Goal: Task Accomplishment & Management: Use online tool/utility

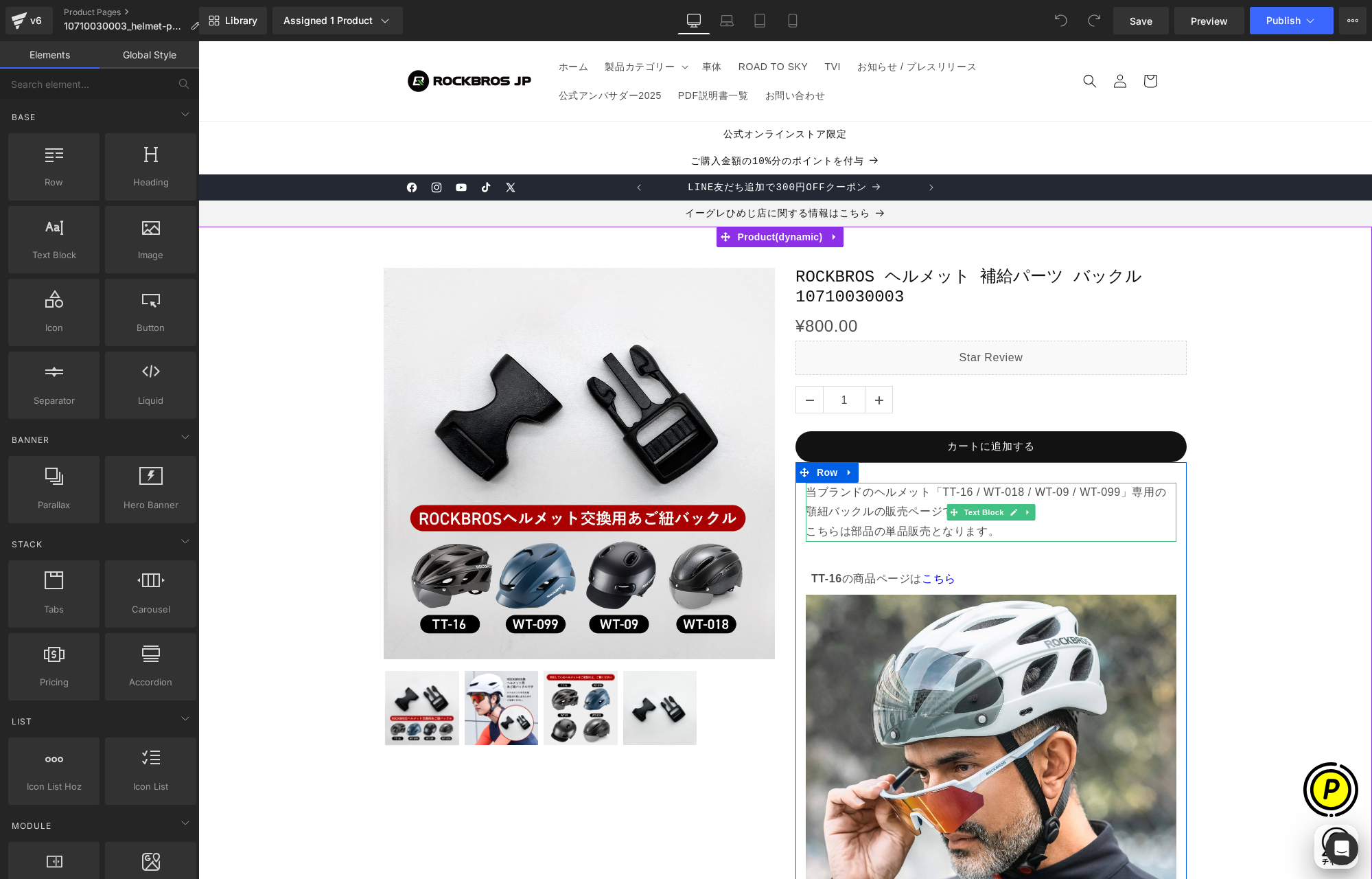
click at [924, 491] on p "当ブランドのヘルメット「TT-16 / WT-018 / WT-09 / WT-099」専用の顎紐バックルの販売ページです。 こちらは部品の単品販売となります。" at bounding box center [991, 512] width 371 height 59
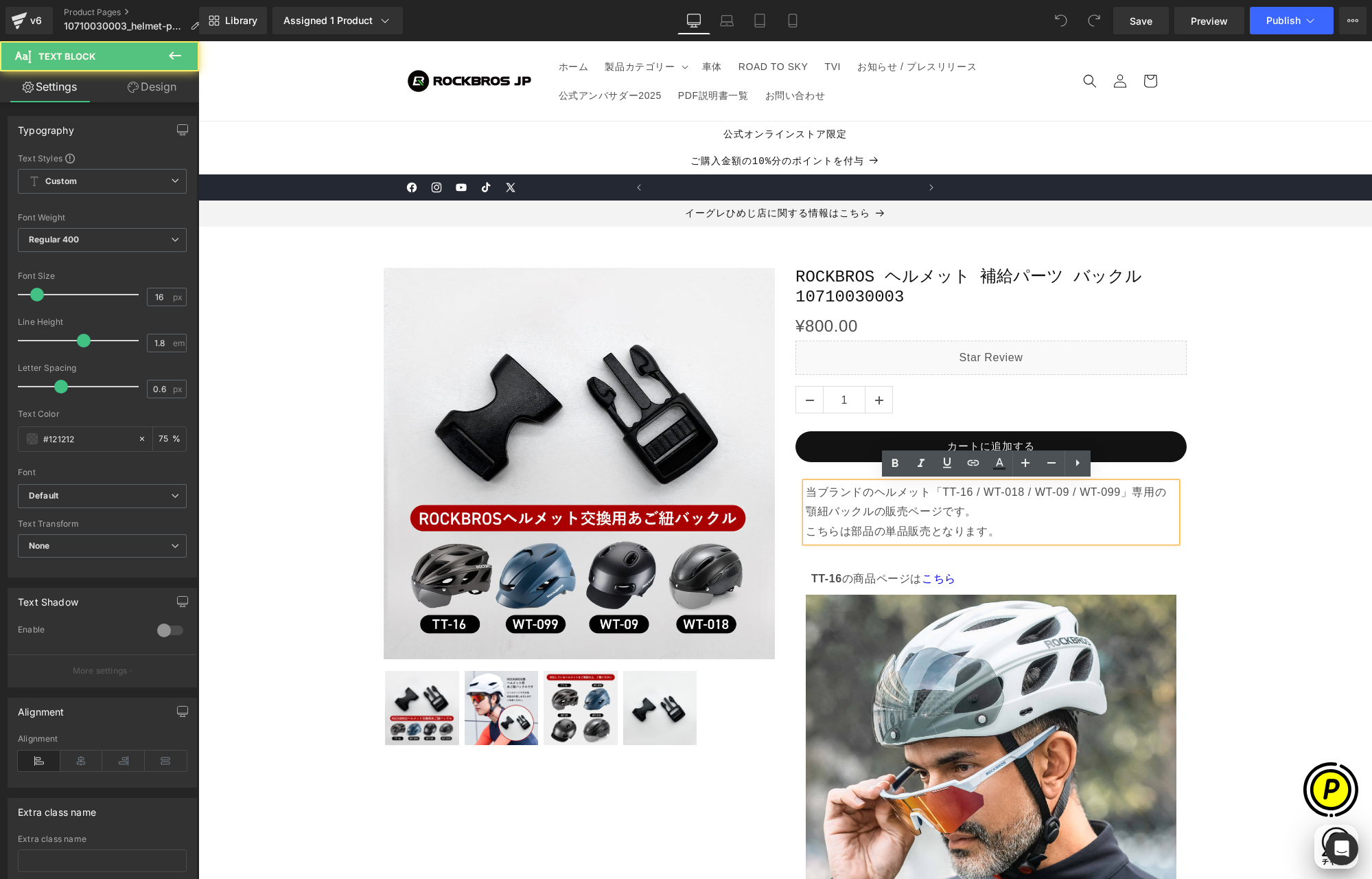
click at [1001, 491] on p "当ブランドのヘルメット「TT-16 / WT-018 / WT-09 / WT-099」専用の顎紐バックルの販売ページです。 こちらは部品の単品販売となります。" at bounding box center [991, 512] width 371 height 59
click at [1116, 490] on p "当ブランドのヘルメット「TT-16 / WT-018 / WT-09 / WT-099」専用の顎紐バックルの販売ページです。 こちらは部品の単品販売となります。" at bounding box center [991, 512] width 371 height 59
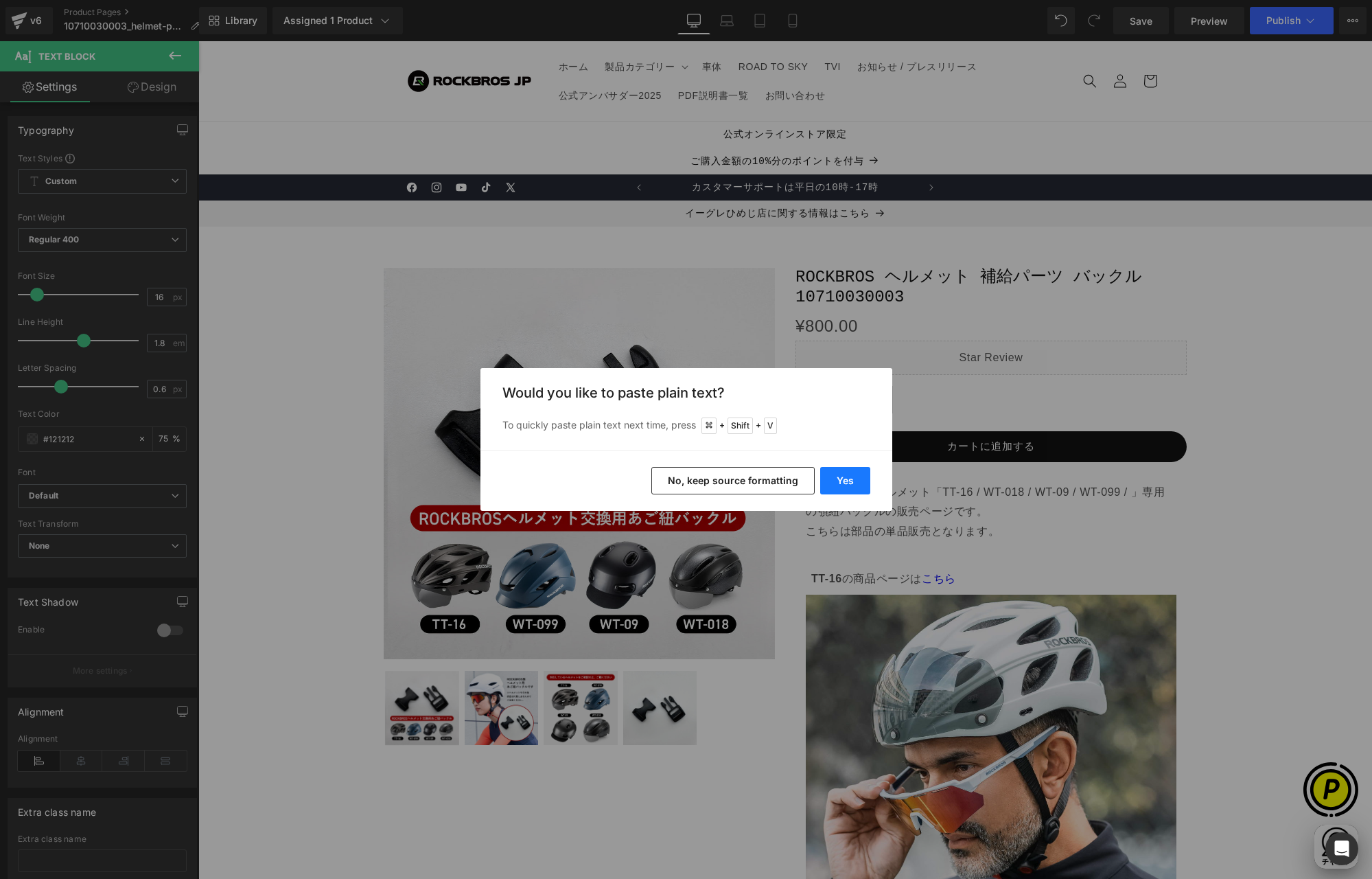
click at [838, 476] on button "Yes" at bounding box center [846, 480] width 51 height 27
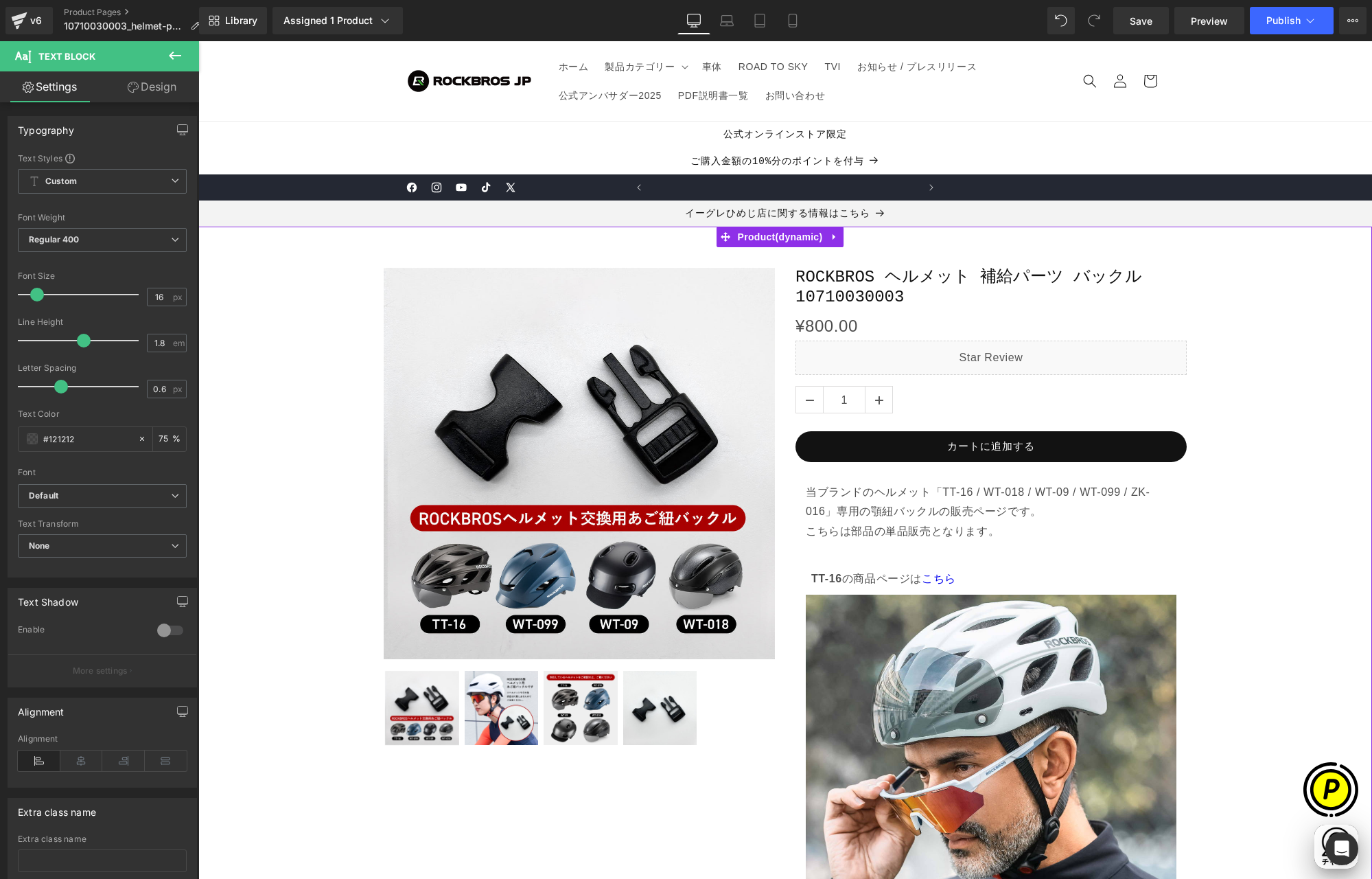
scroll to position [0, 535]
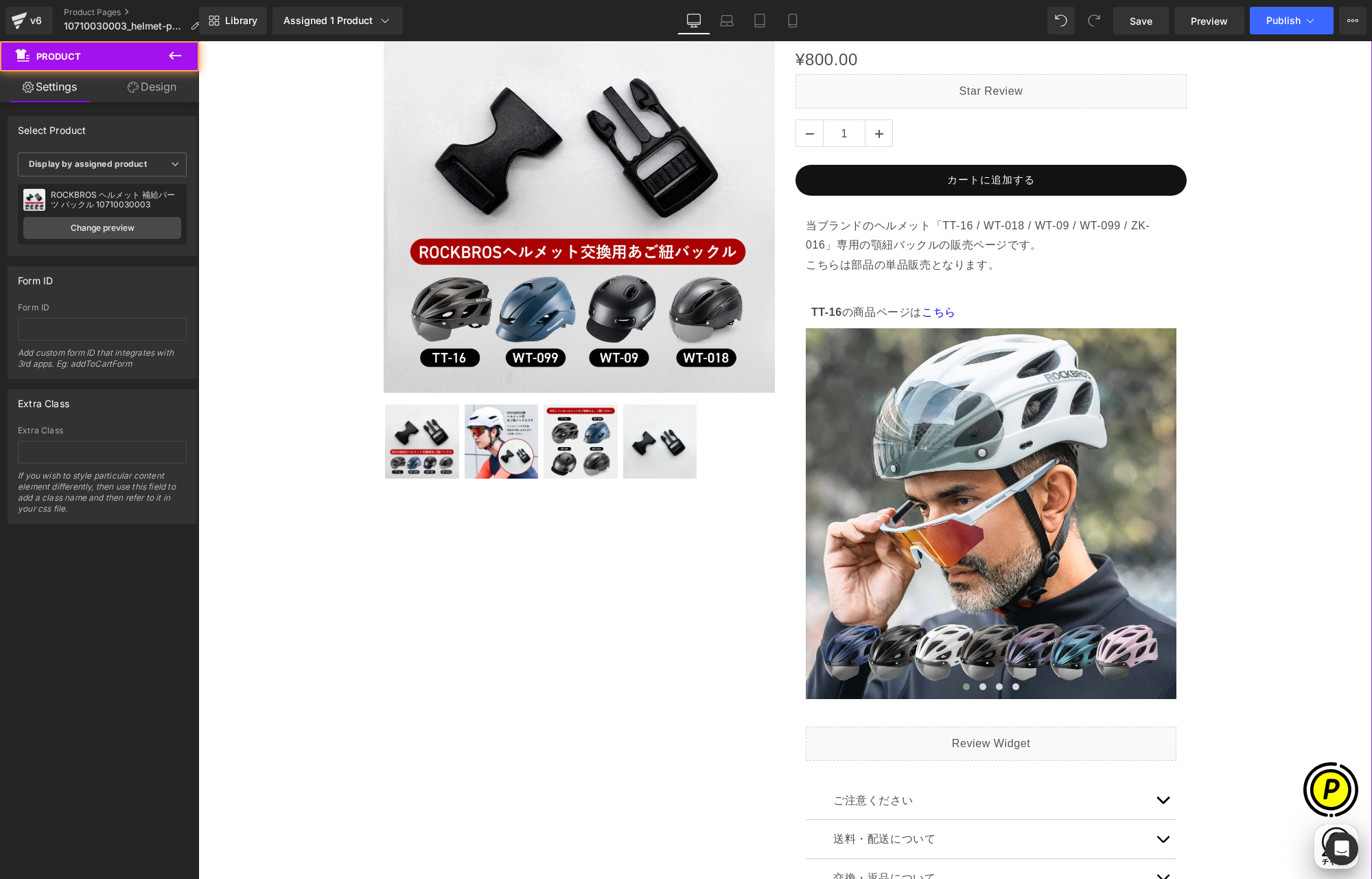
scroll to position [289, 0]
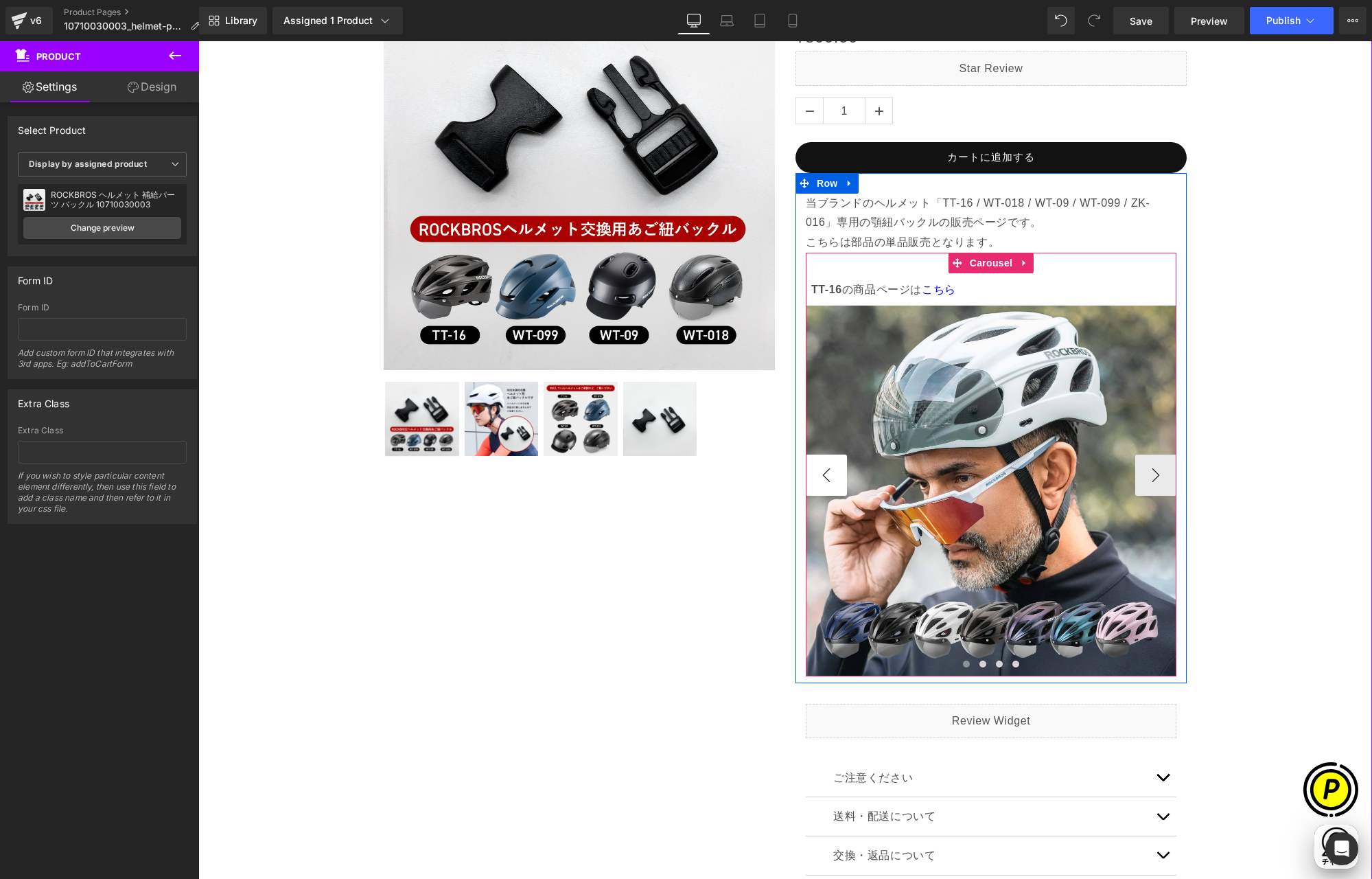
click at [818, 481] on button "‹" at bounding box center [826, 476] width 41 height 41
click at [1153, 478] on button "›" at bounding box center [1156, 476] width 41 height 41
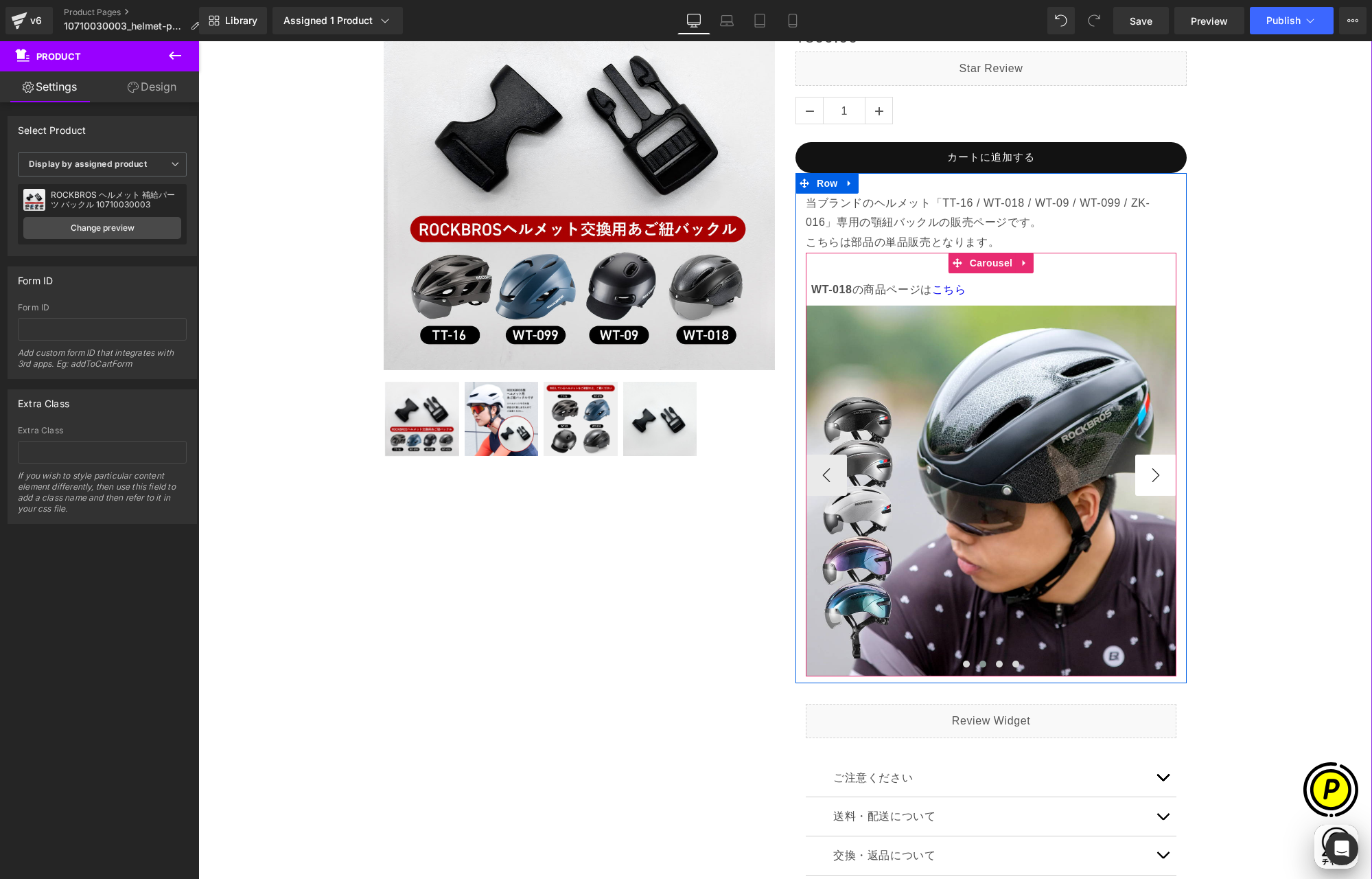
scroll to position [0, 0]
click at [1153, 478] on button "›" at bounding box center [1156, 476] width 41 height 41
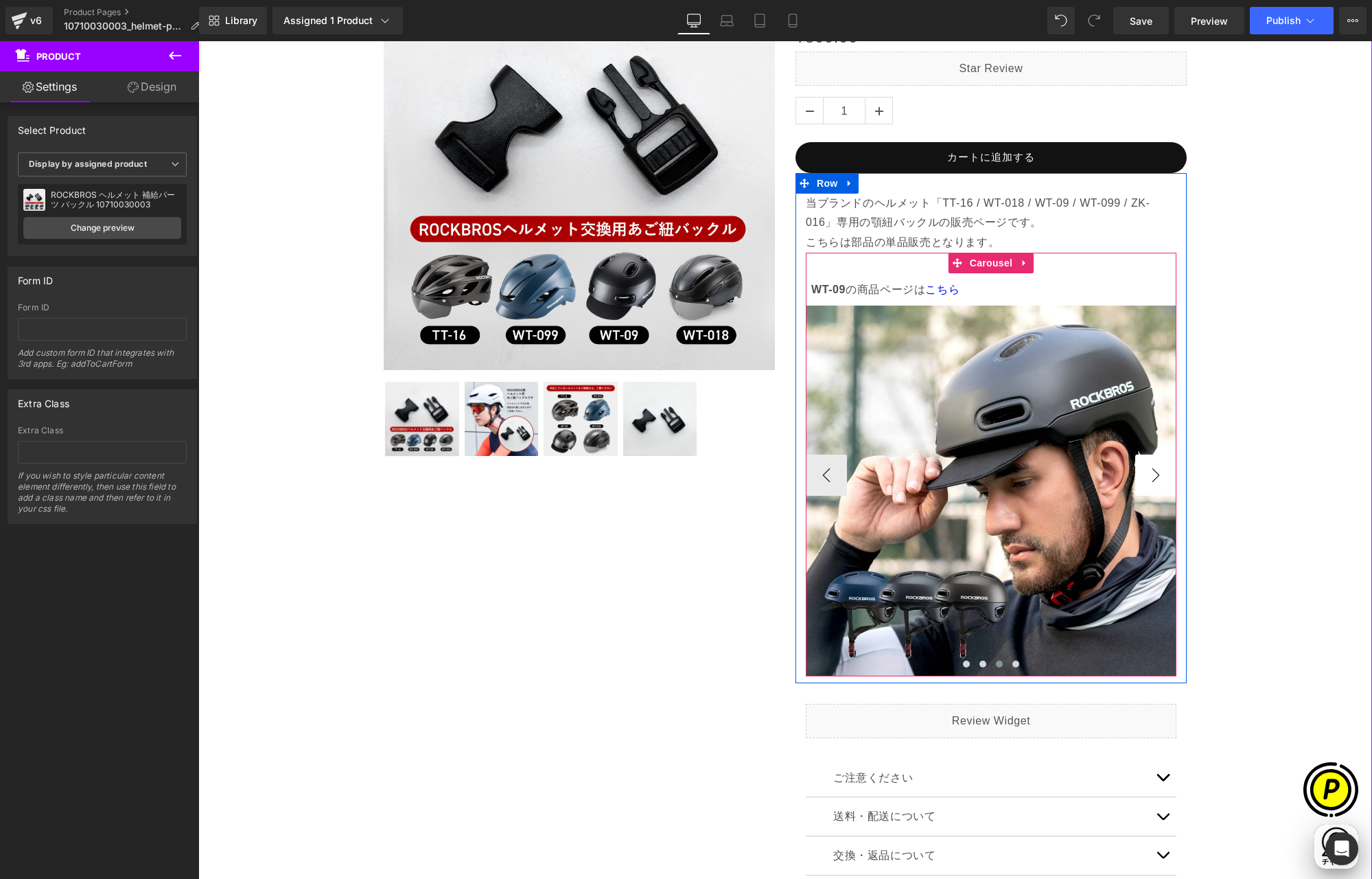
click at [1153, 478] on button "›" at bounding box center [1156, 476] width 41 height 41
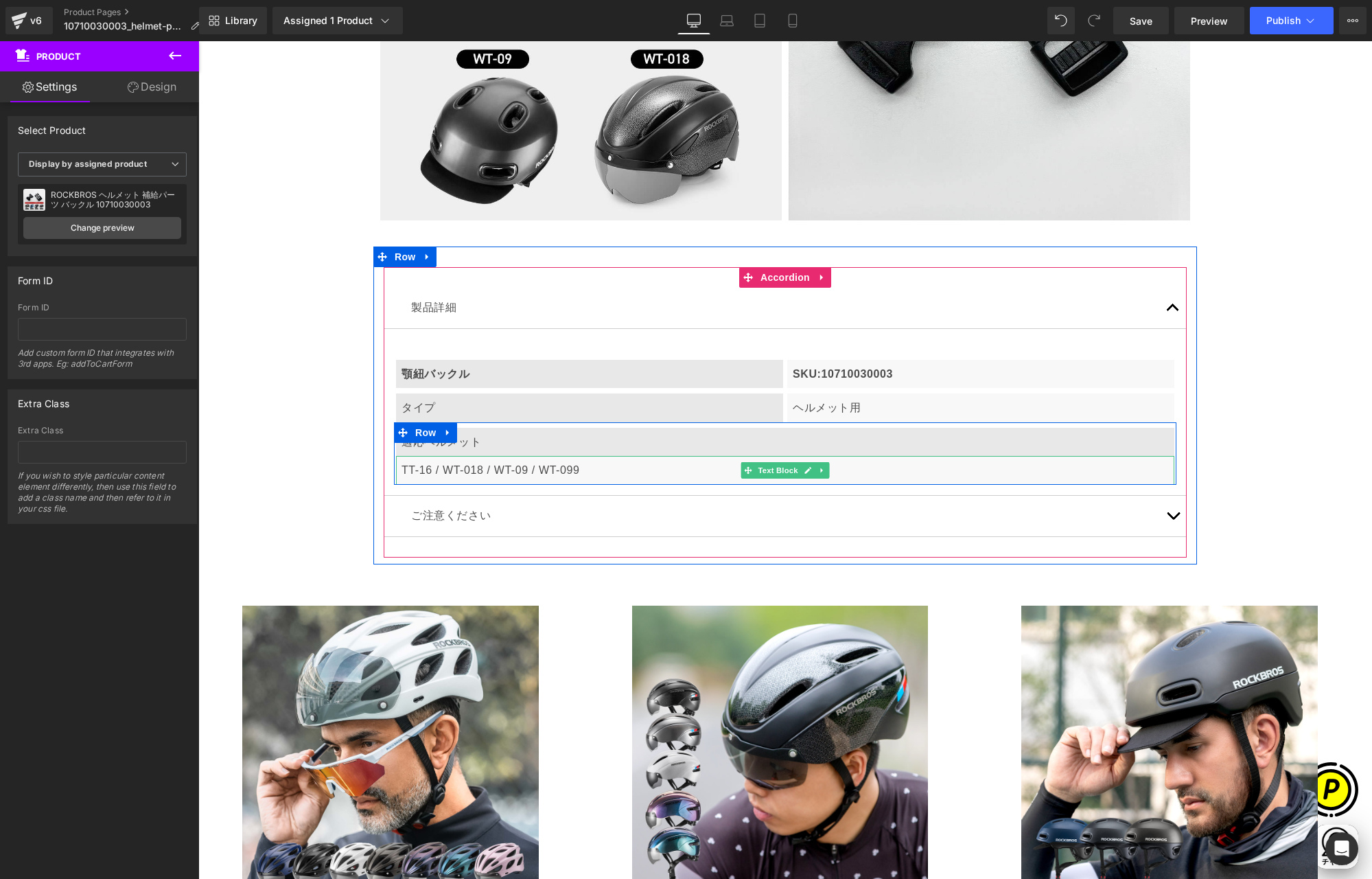
scroll to position [0, 268]
click at [580, 472] on p "TT-16 / WT-018 / WT-09 / WT-099" at bounding box center [785, 470] width 767 height 18
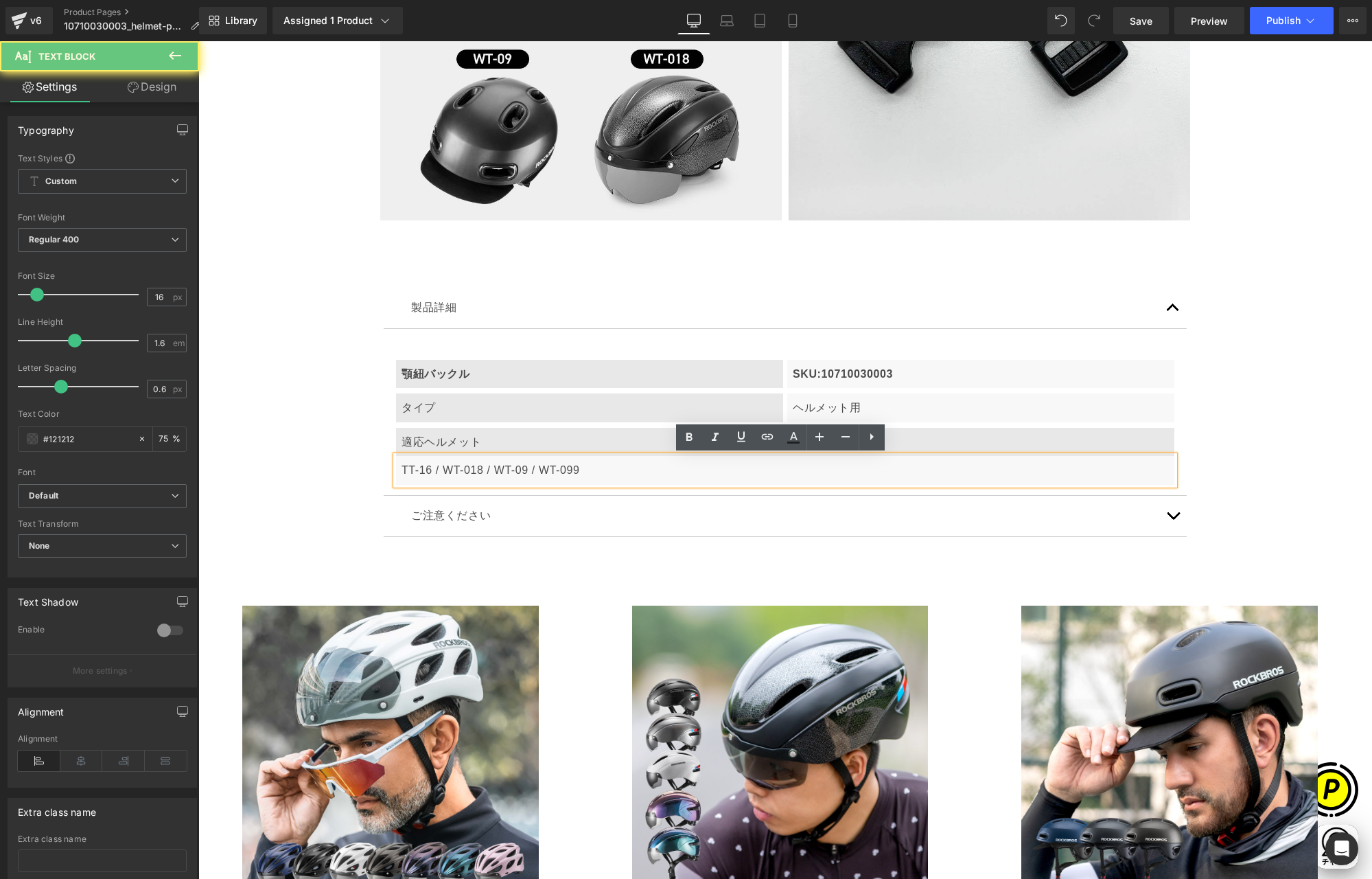
click at [581, 470] on p "TT-16 / WT-018 / WT-09 / WT-099" at bounding box center [785, 470] width 767 height 18
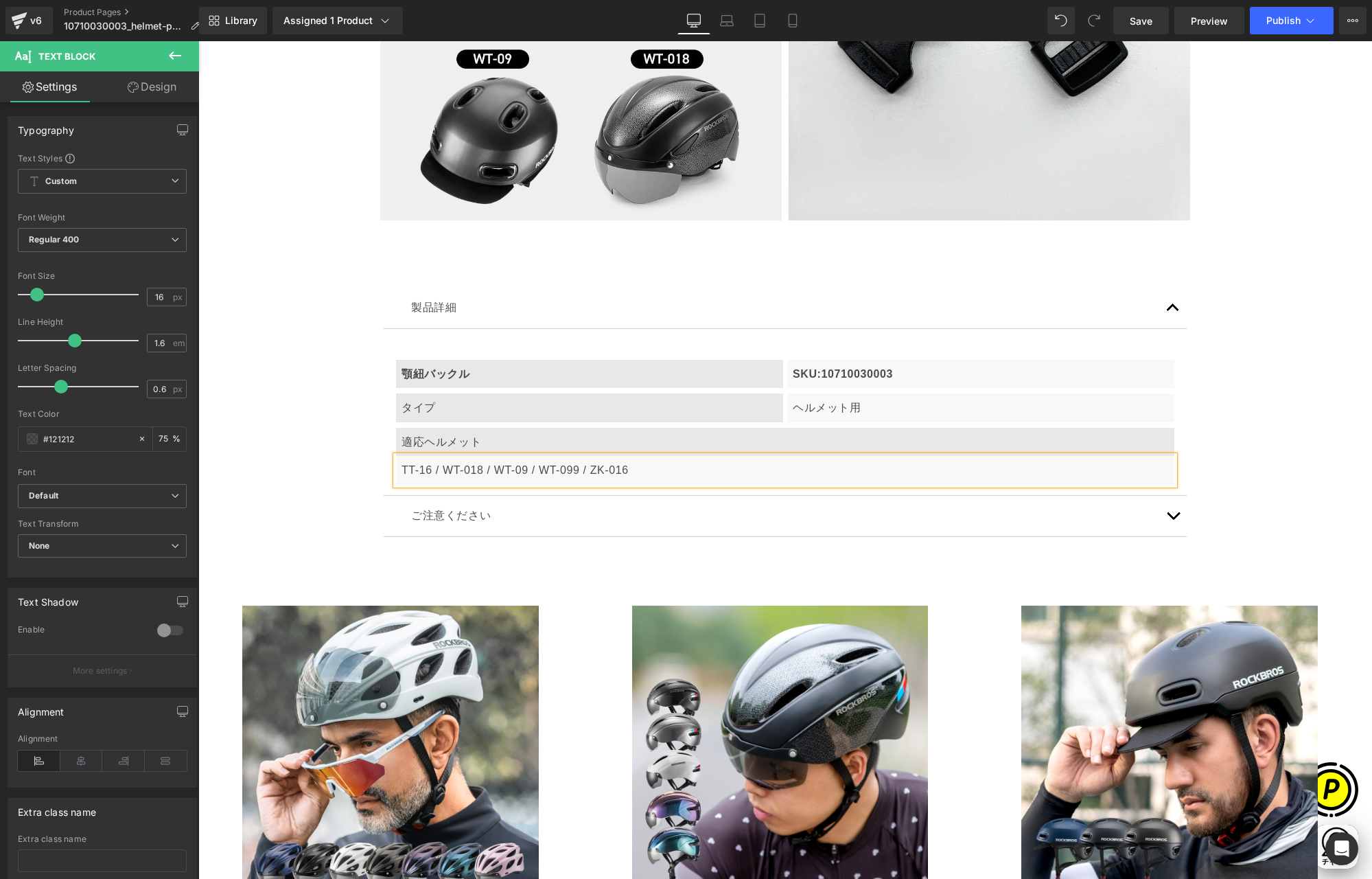
scroll to position [0, 0]
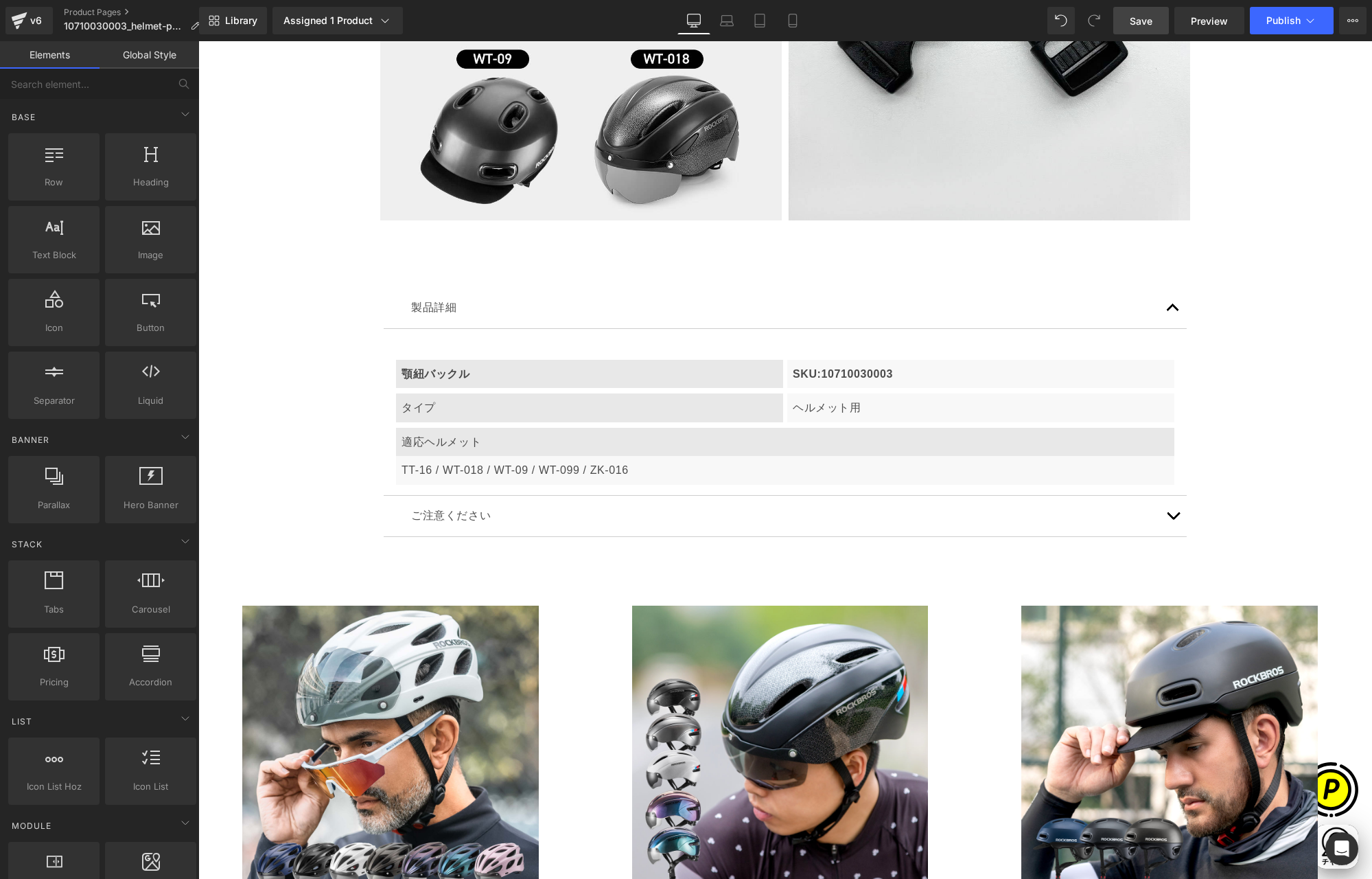
click at [1146, 12] on link "Save" at bounding box center [1141, 20] width 55 height 27
click at [1290, 13] on button "Publish" at bounding box center [1292, 20] width 83 height 27
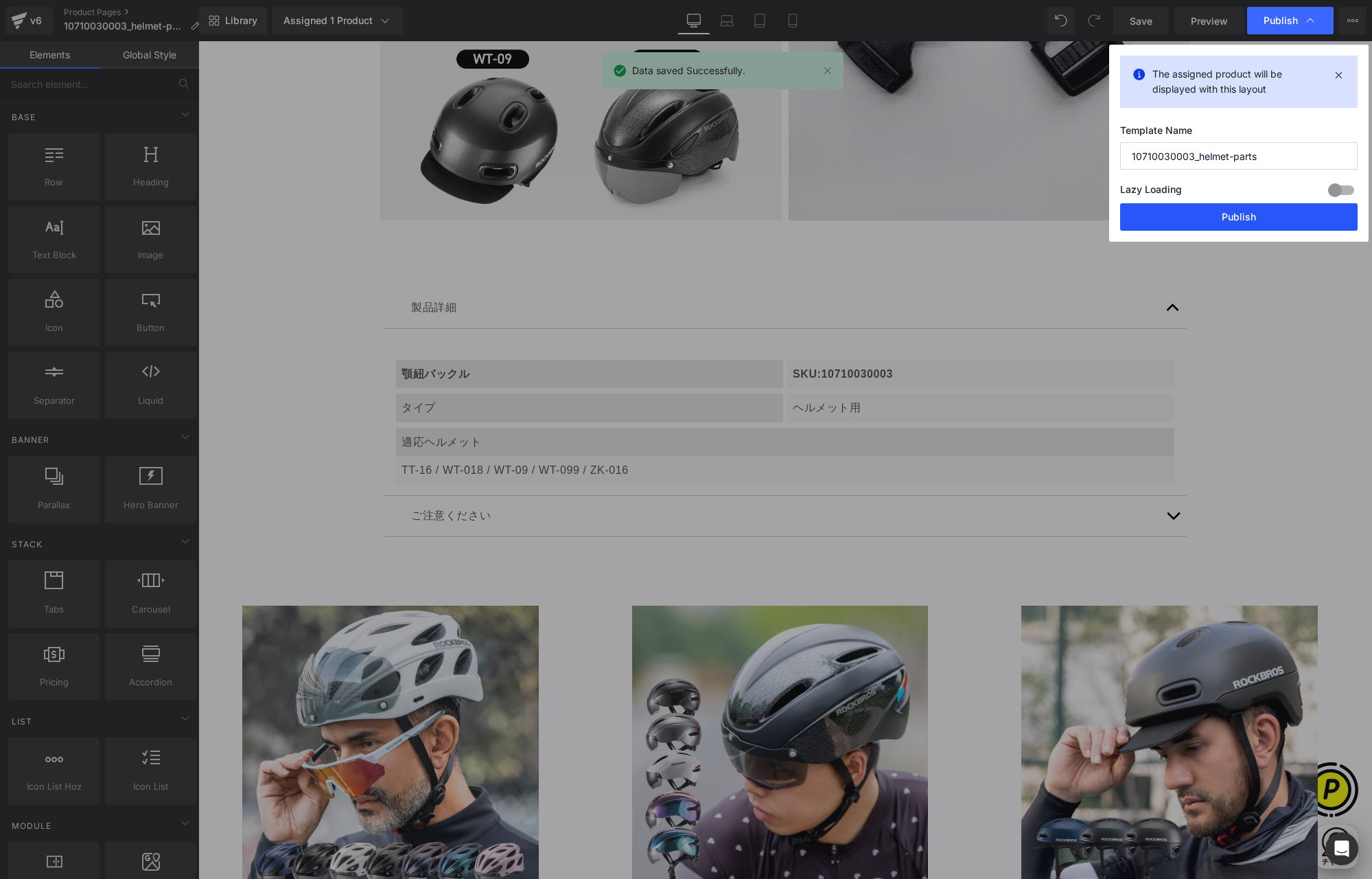
click at [1217, 212] on button "Publish" at bounding box center [1239, 216] width 238 height 27
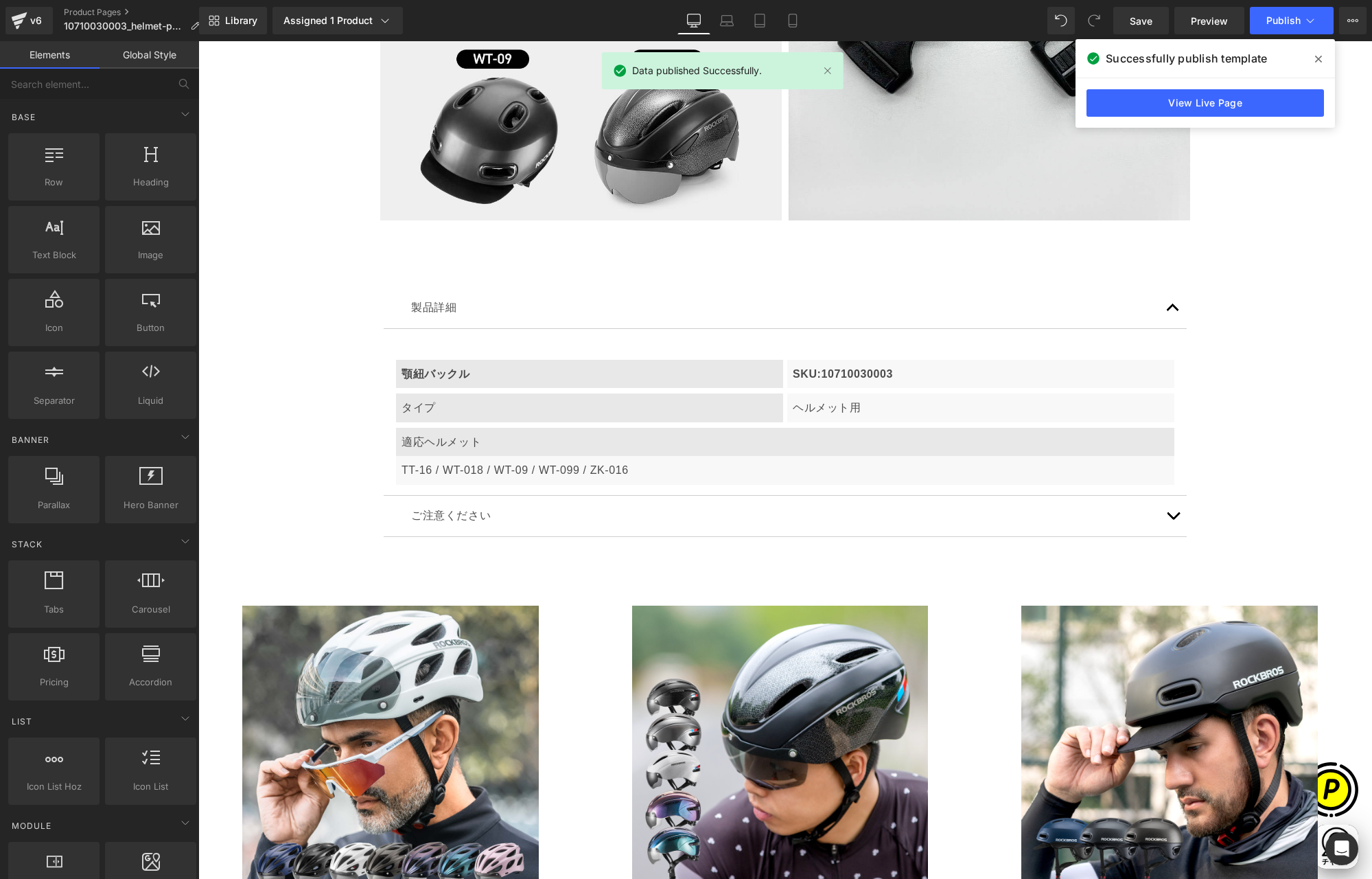
scroll to position [0, 0]
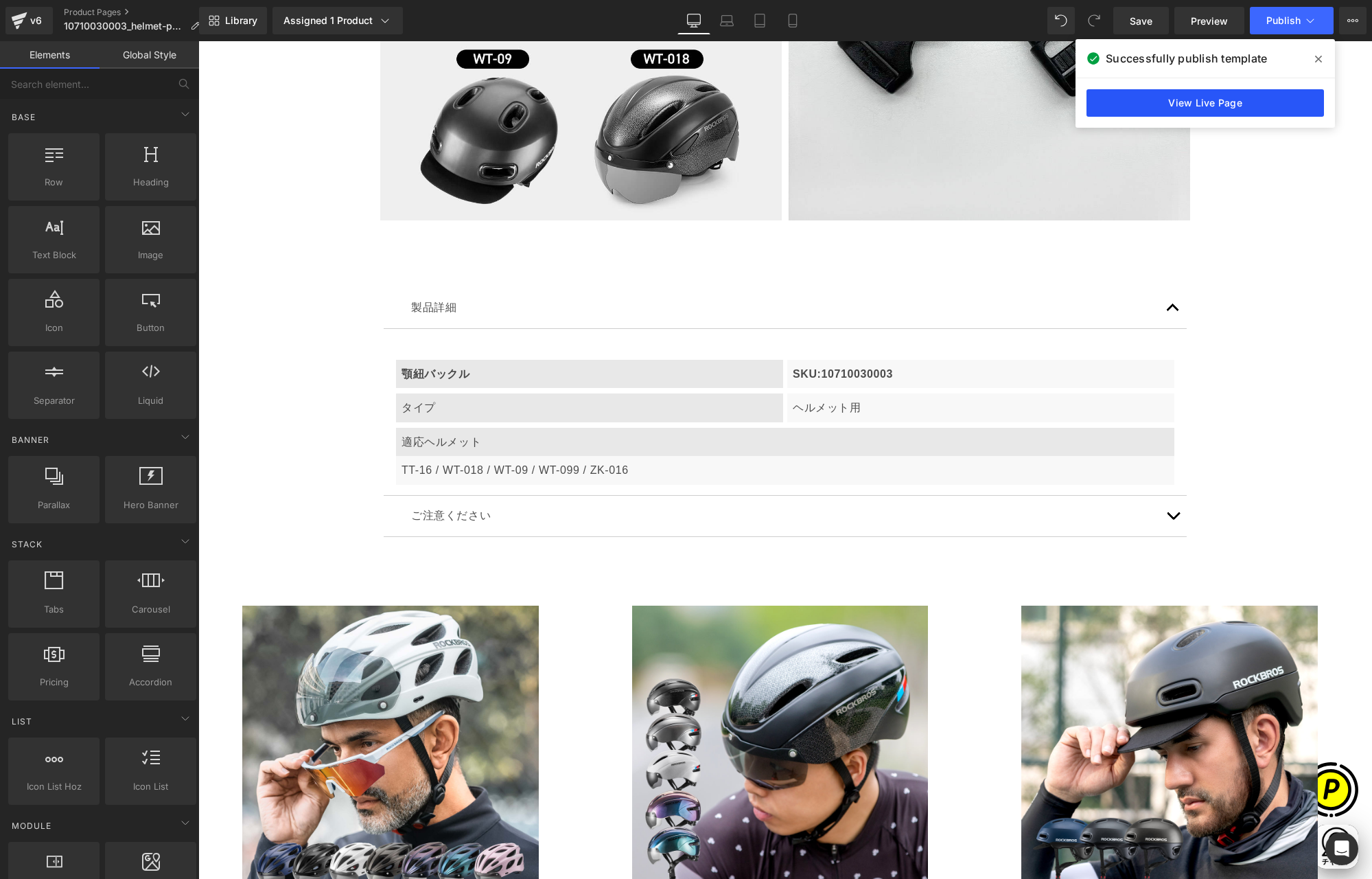
click at [1244, 110] on link "View Live Page" at bounding box center [1205, 102] width 238 height 27
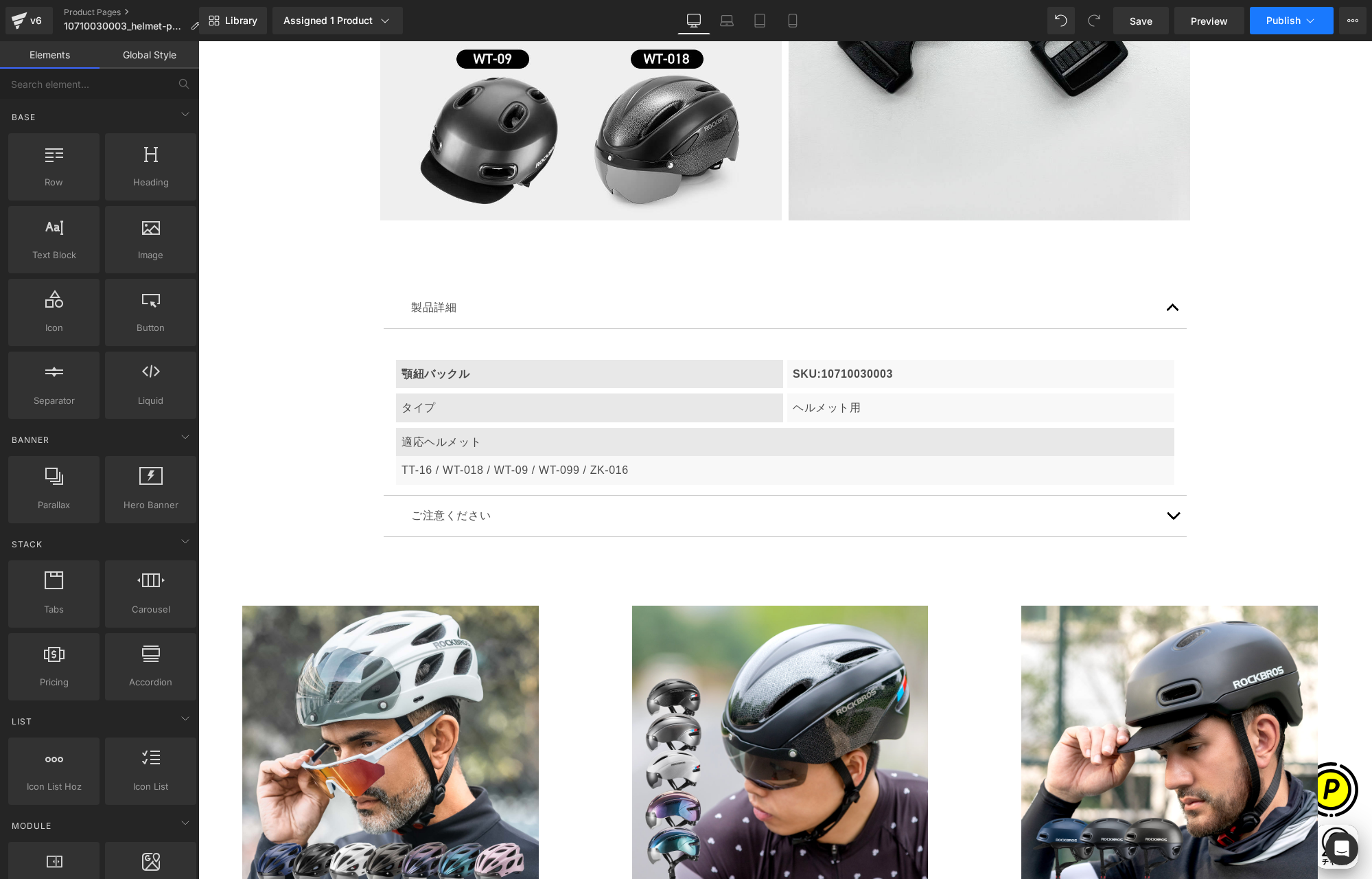
click at [1287, 19] on span "Publish" at bounding box center [1283, 21] width 35 height 11
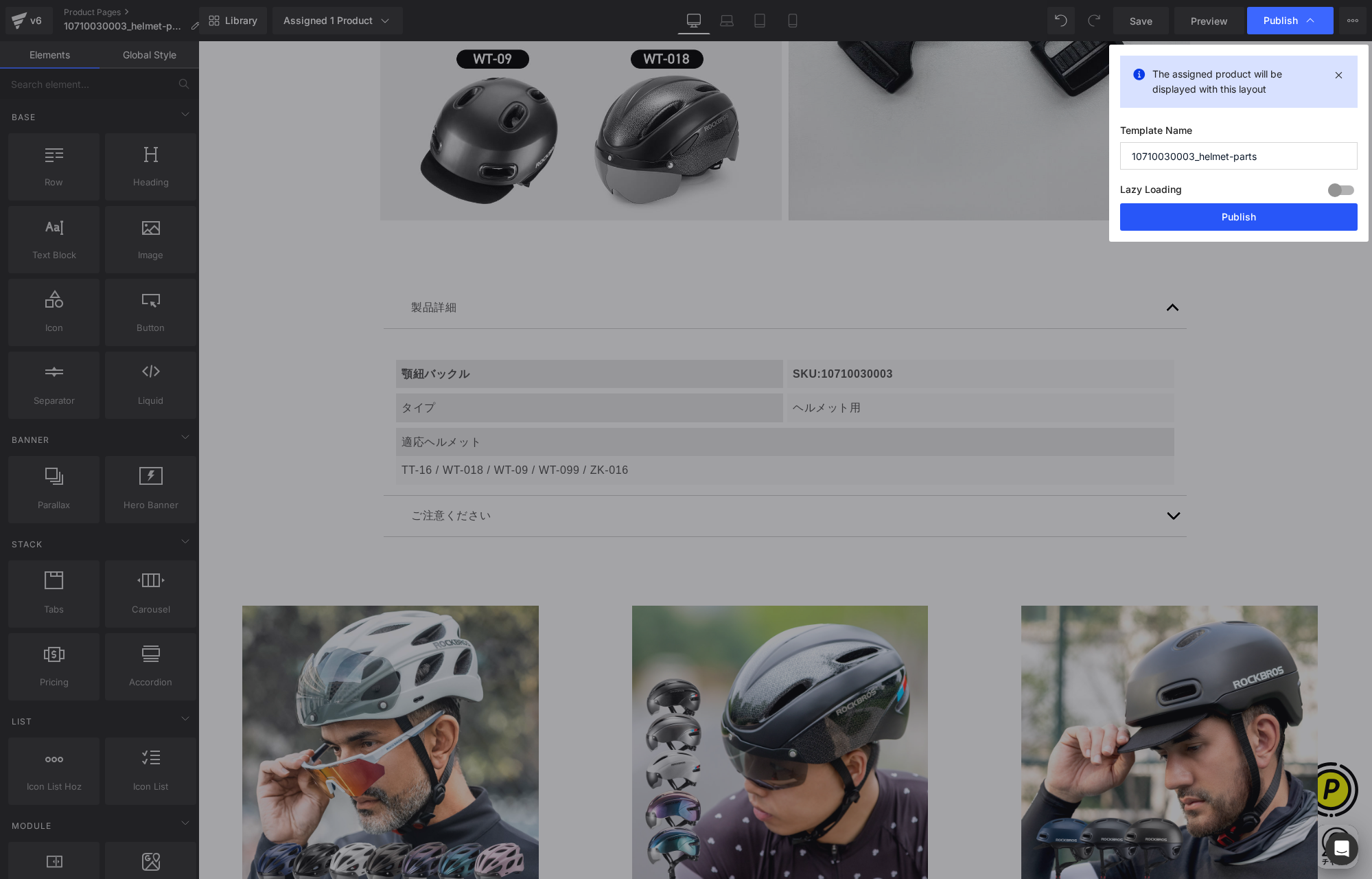
click at [1257, 223] on button "Publish" at bounding box center [1239, 216] width 238 height 27
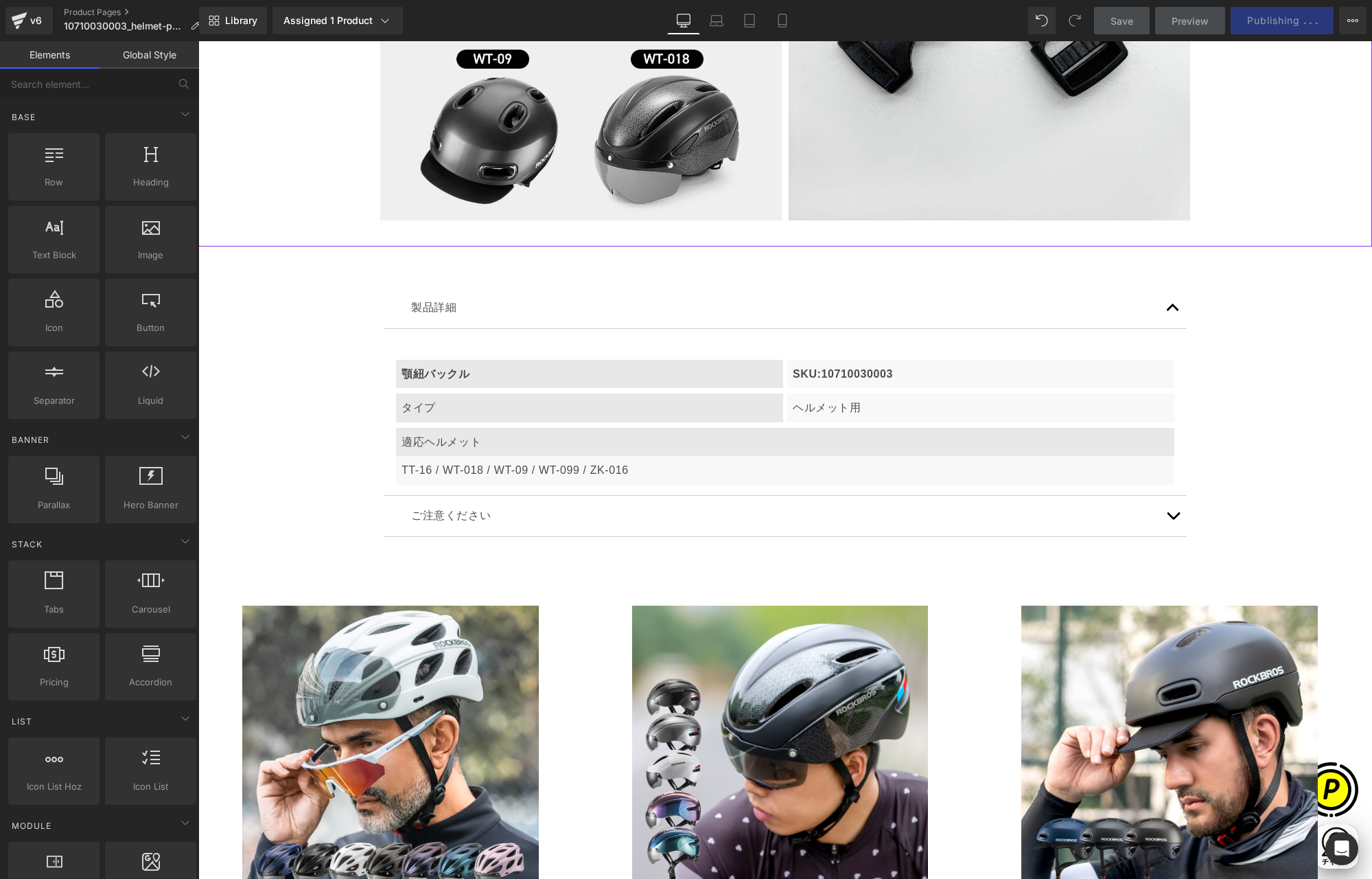
scroll to position [0, 535]
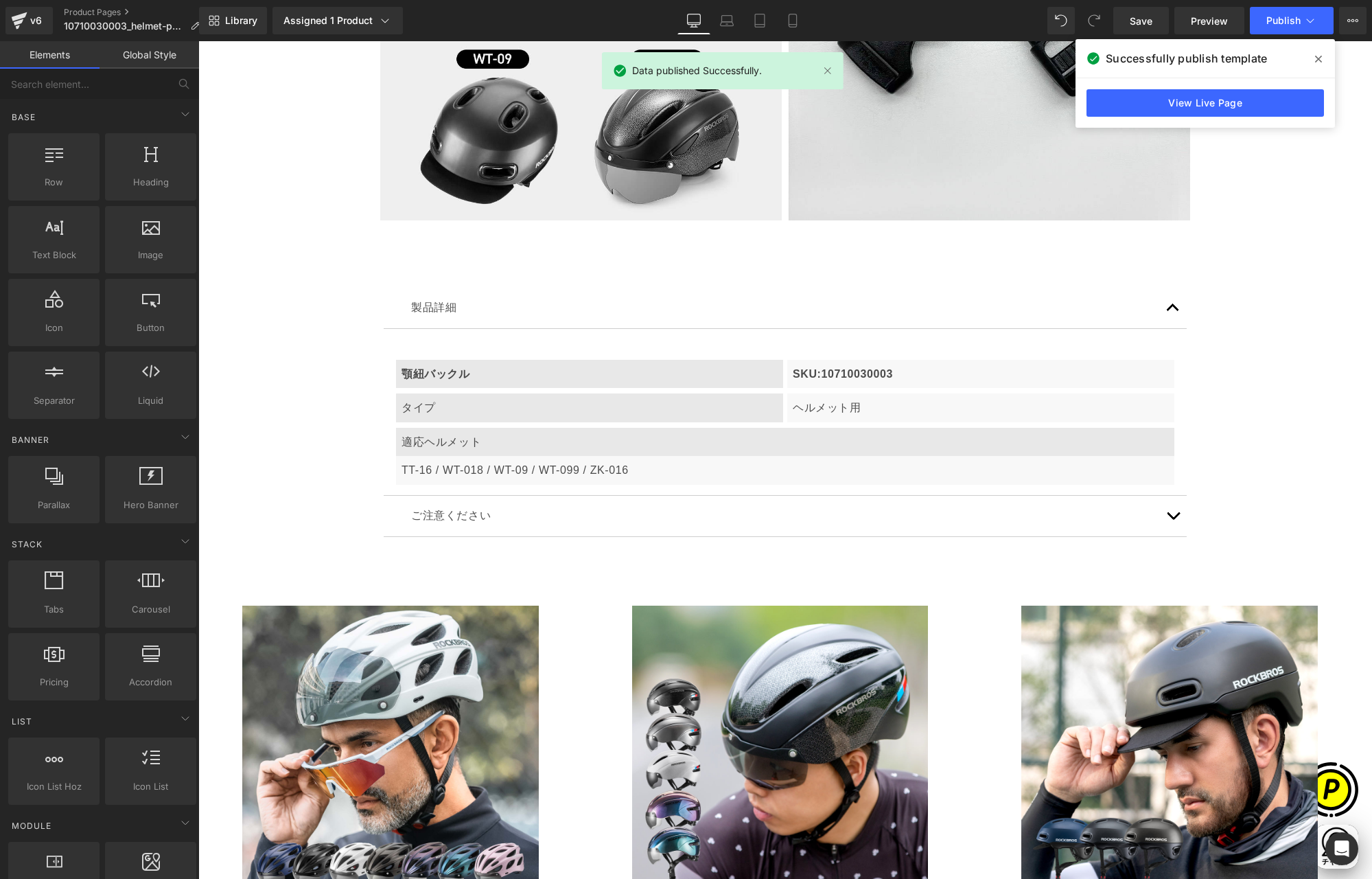
drag, startPoint x: 1319, startPoint y: 55, endPoint x: 1103, endPoint y: 5, distance: 221.7
click at [1319, 55] on icon at bounding box center [1319, 59] width 7 height 11
